Goal: Check status: Check status

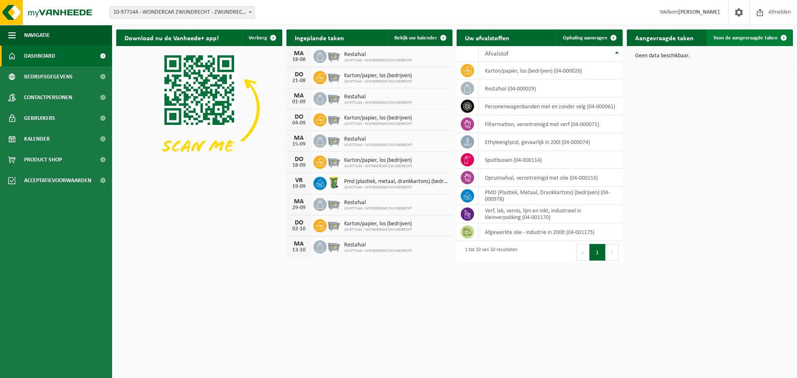
click at [734, 37] on span "Toon de aangevraagde taken" at bounding box center [745, 37] width 64 height 5
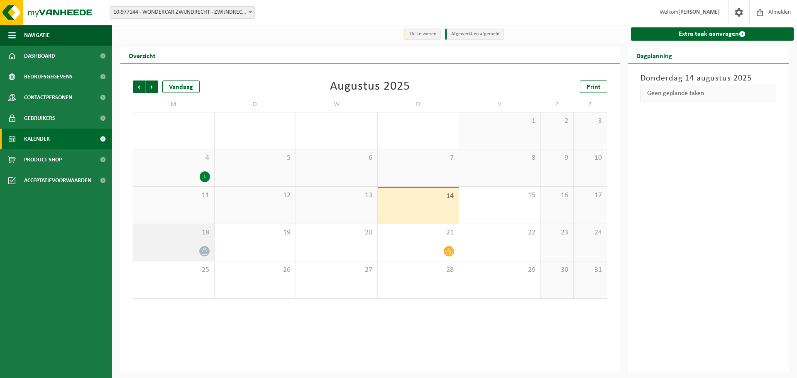
click at [206, 252] on icon at bounding box center [204, 251] width 7 height 7
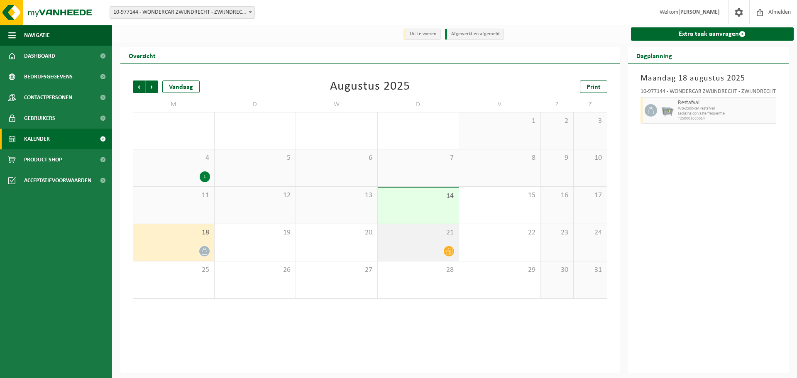
click at [450, 252] on icon at bounding box center [448, 251] width 7 height 7
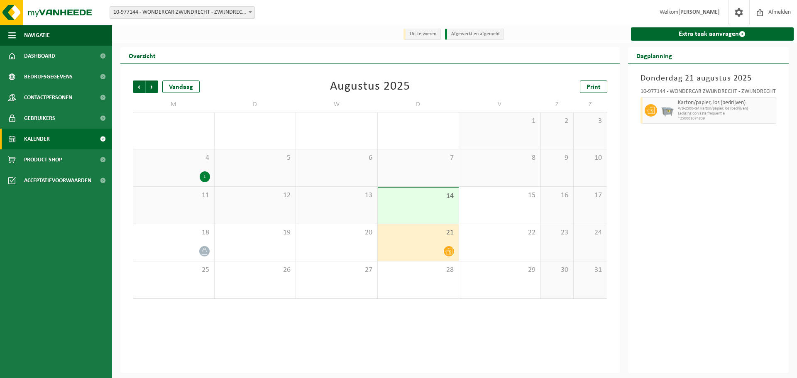
click at [201, 179] on div "1" at bounding box center [205, 176] width 10 height 11
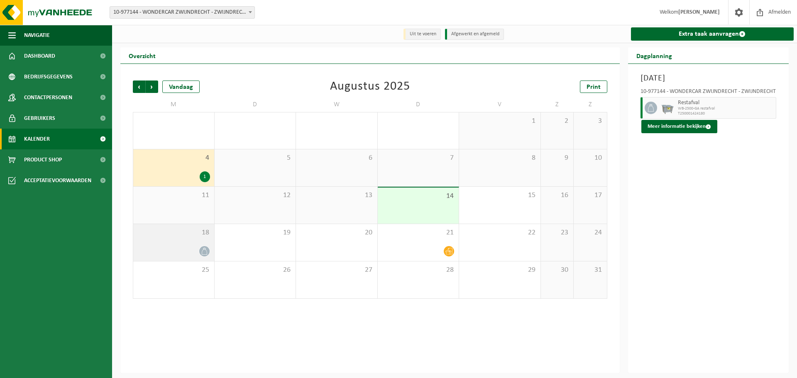
click at [187, 245] on div "18" at bounding box center [173, 242] width 81 height 37
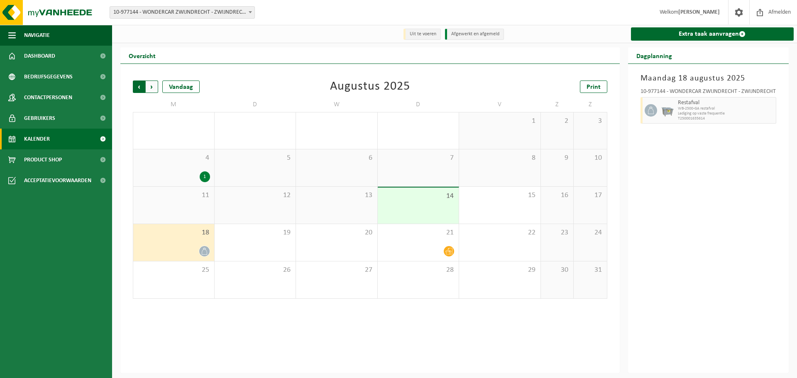
click at [154, 86] on span "Volgende" at bounding box center [152, 87] width 12 height 12
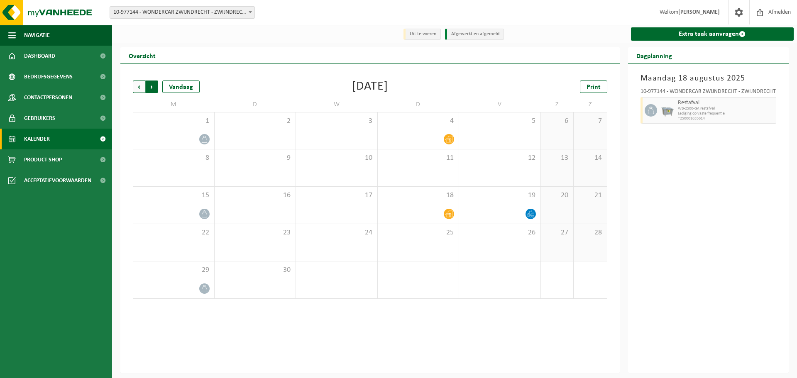
click at [138, 87] on span "Vorige" at bounding box center [139, 87] width 12 height 12
